Goal: Task Accomplishment & Management: Complete application form

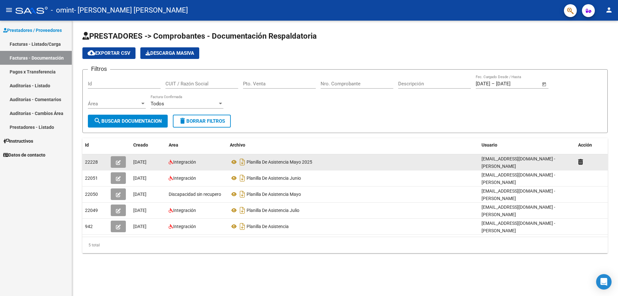
click at [354, 164] on div "Planilla De Asistencia Mayo 2025" at bounding box center [353, 162] width 247 height 10
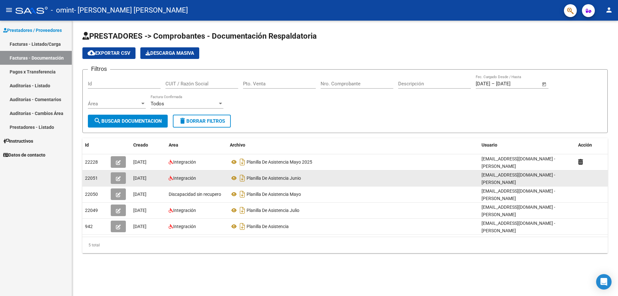
click at [579, 180] on datatable-body-cell at bounding box center [592, 178] width 32 height 16
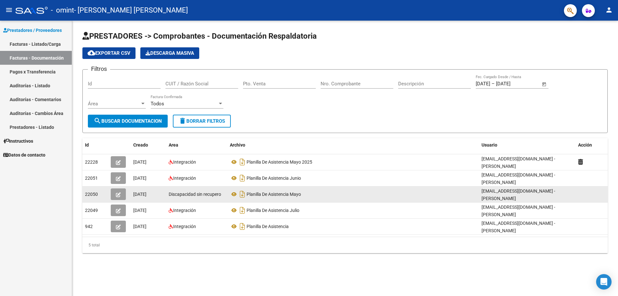
click at [589, 192] on datatable-body-cell at bounding box center [592, 194] width 32 height 16
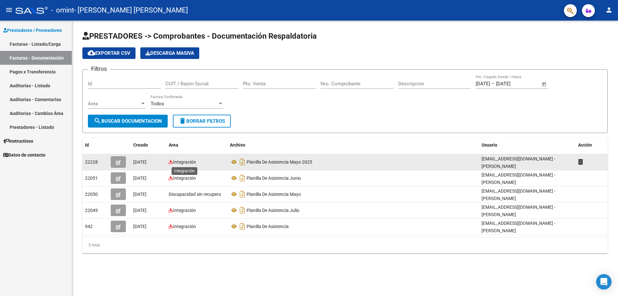
click at [190, 162] on span "Integración" at bounding box center [184, 161] width 23 height 5
click at [121, 160] on button "button" at bounding box center [118, 162] width 15 height 12
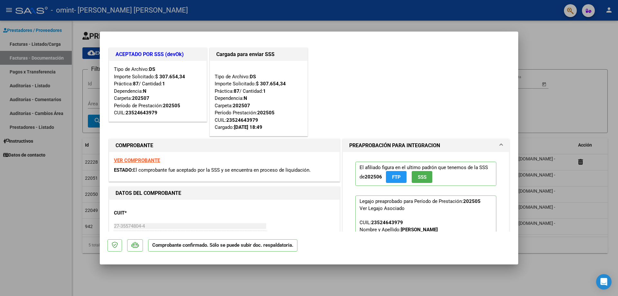
click at [553, 46] on div at bounding box center [309, 148] width 618 height 296
type input "$ 0,00"
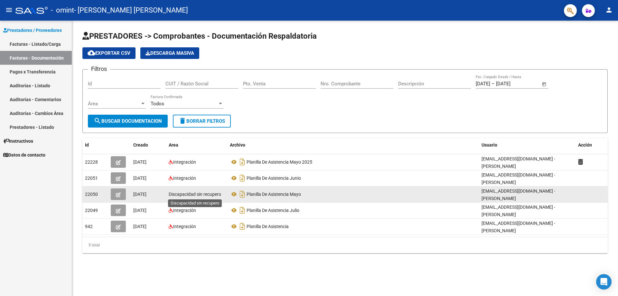
click at [200, 194] on span "Discapacidad sin recupero" at bounding box center [195, 194] width 52 height 5
click at [117, 195] on icon "button" at bounding box center [118, 194] width 5 height 5
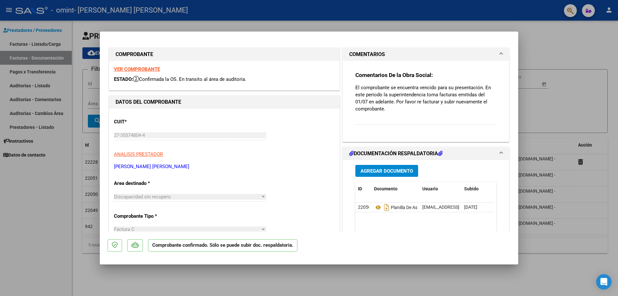
click at [530, 271] on div at bounding box center [309, 148] width 618 height 296
type input "$ 0,00"
